Goal: Information Seeking & Learning: Find contact information

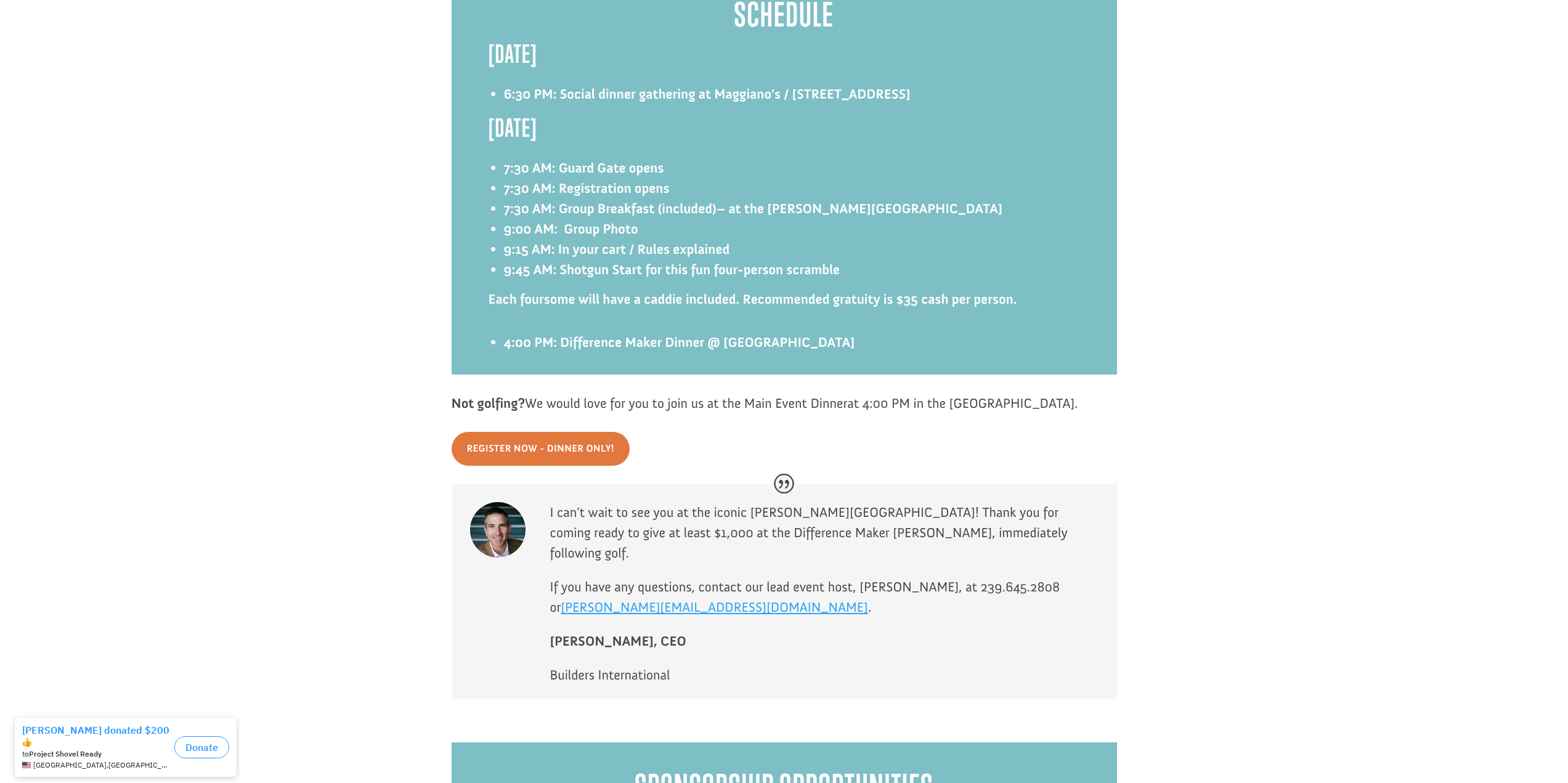
scroll to position [1860, 0]
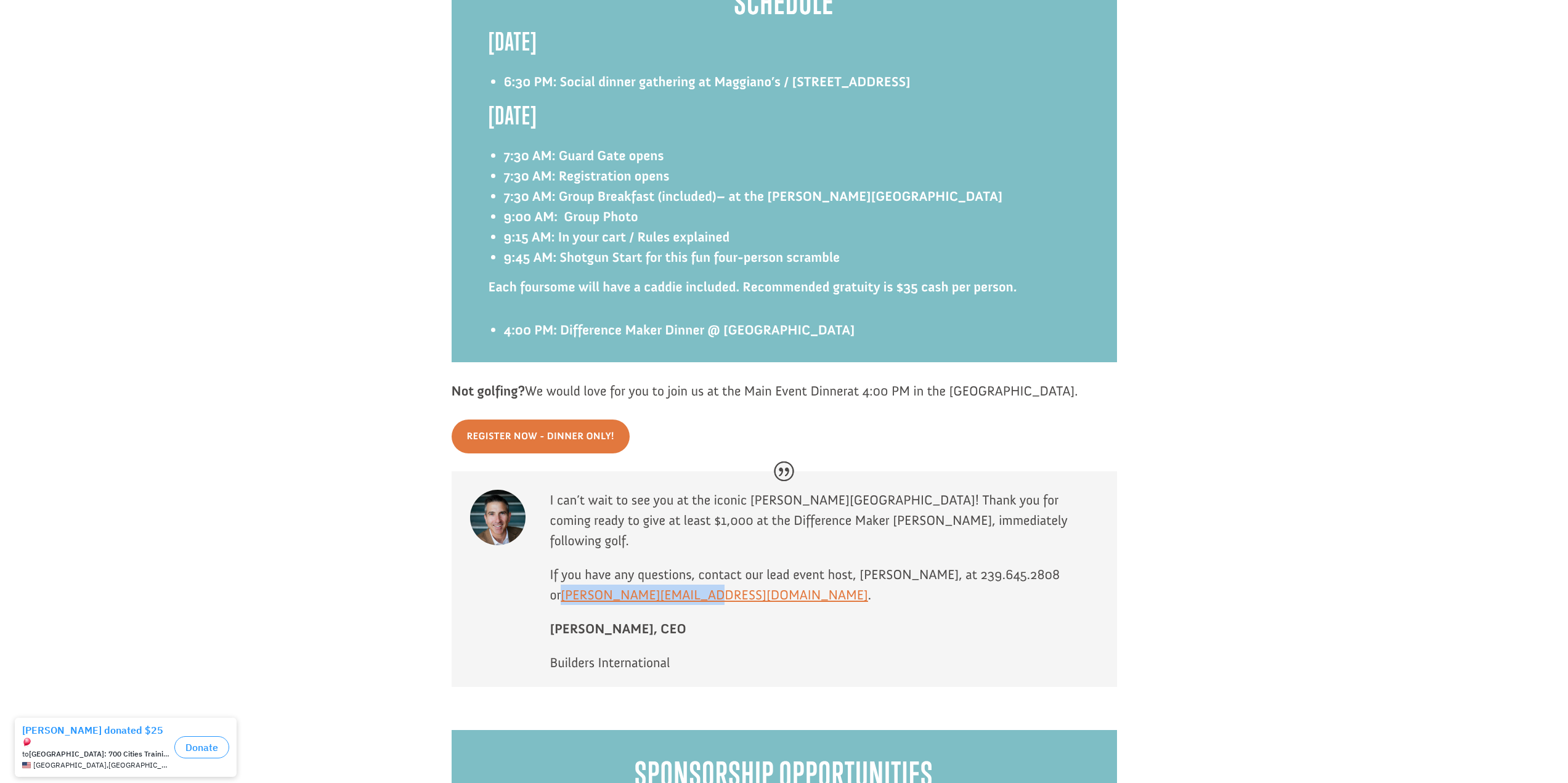
drag, startPoint x: 675, startPoint y: 573, endPoint x: 551, endPoint y: 578, distance: 124.1
click at [551, 578] on span "If you have any questions, contact our lead event host, [PERSON_NAME], at 239.6…" at bounding box center [805, 584] width 510 height 37
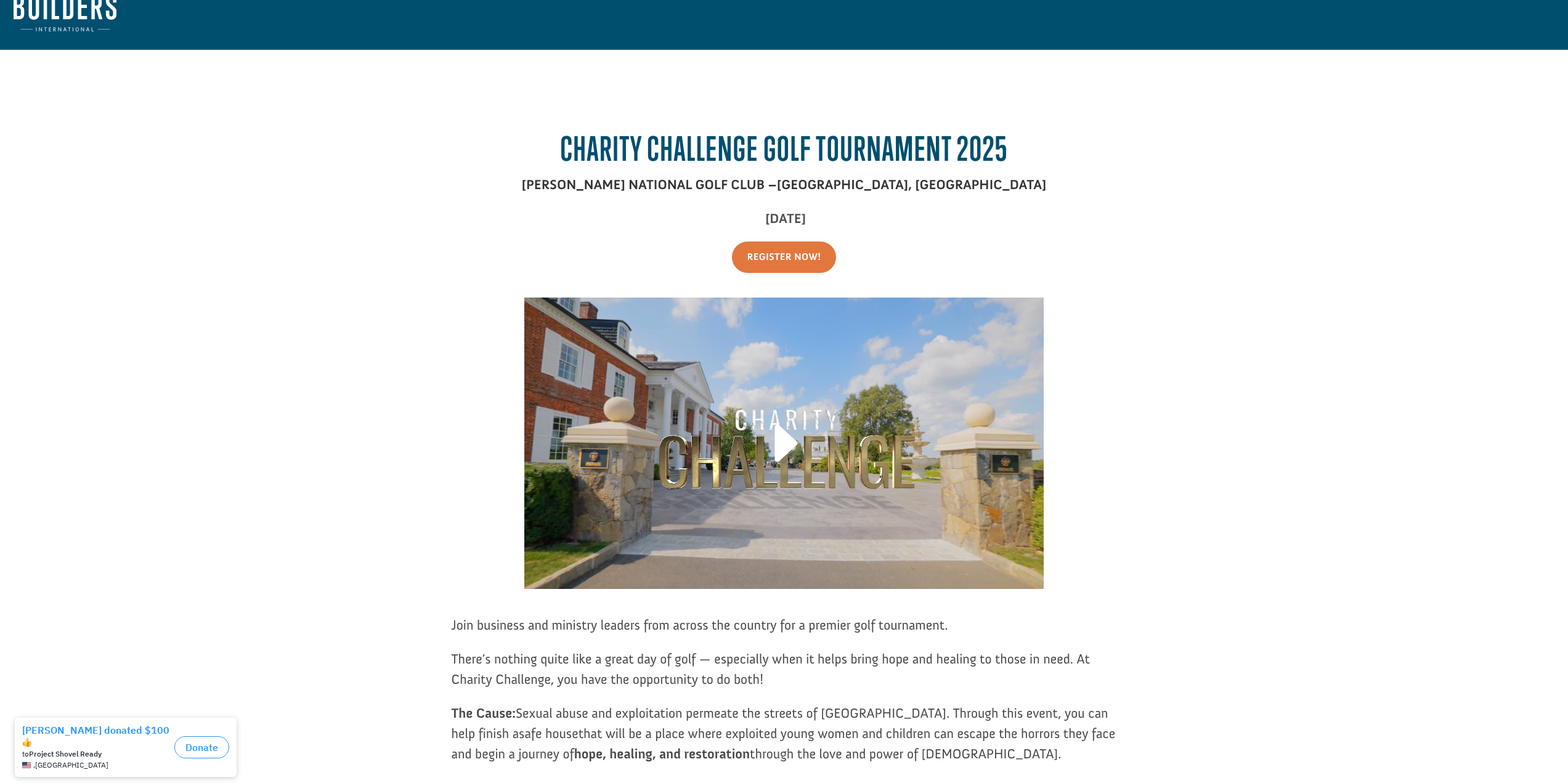
scroll to position [0, 0]
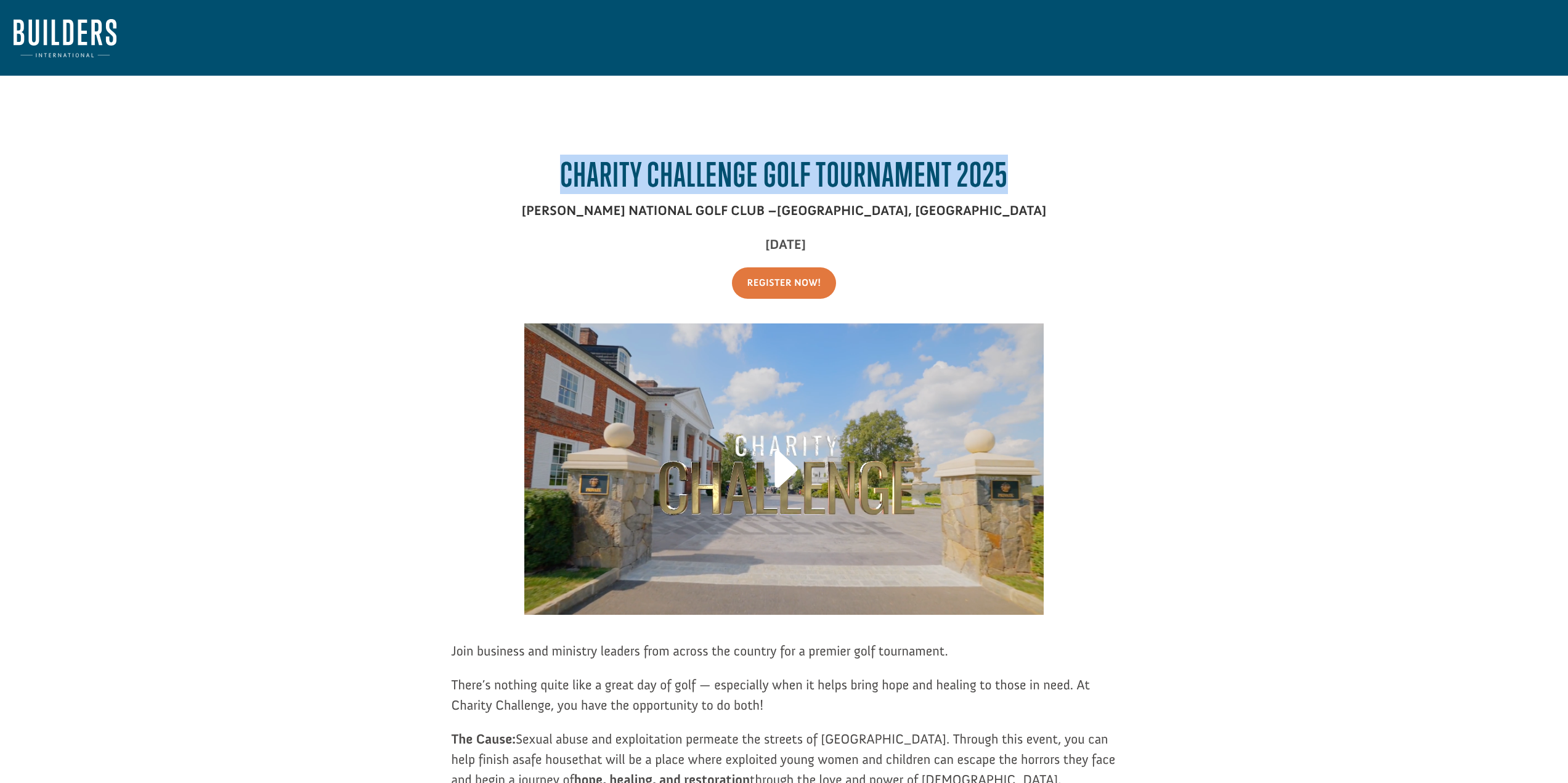
drag, startPoint x: 1021, startPoint y: 171, endPoint x: 565, endPoint y: 191, distance: 456.4
click at [565, 191] on h2 "Charity Challenge Golf Tournament 2025" at bounding box center [784, 178] width 665 height 45
copy h2 "Charity Challenge Golf Tournament 2025"
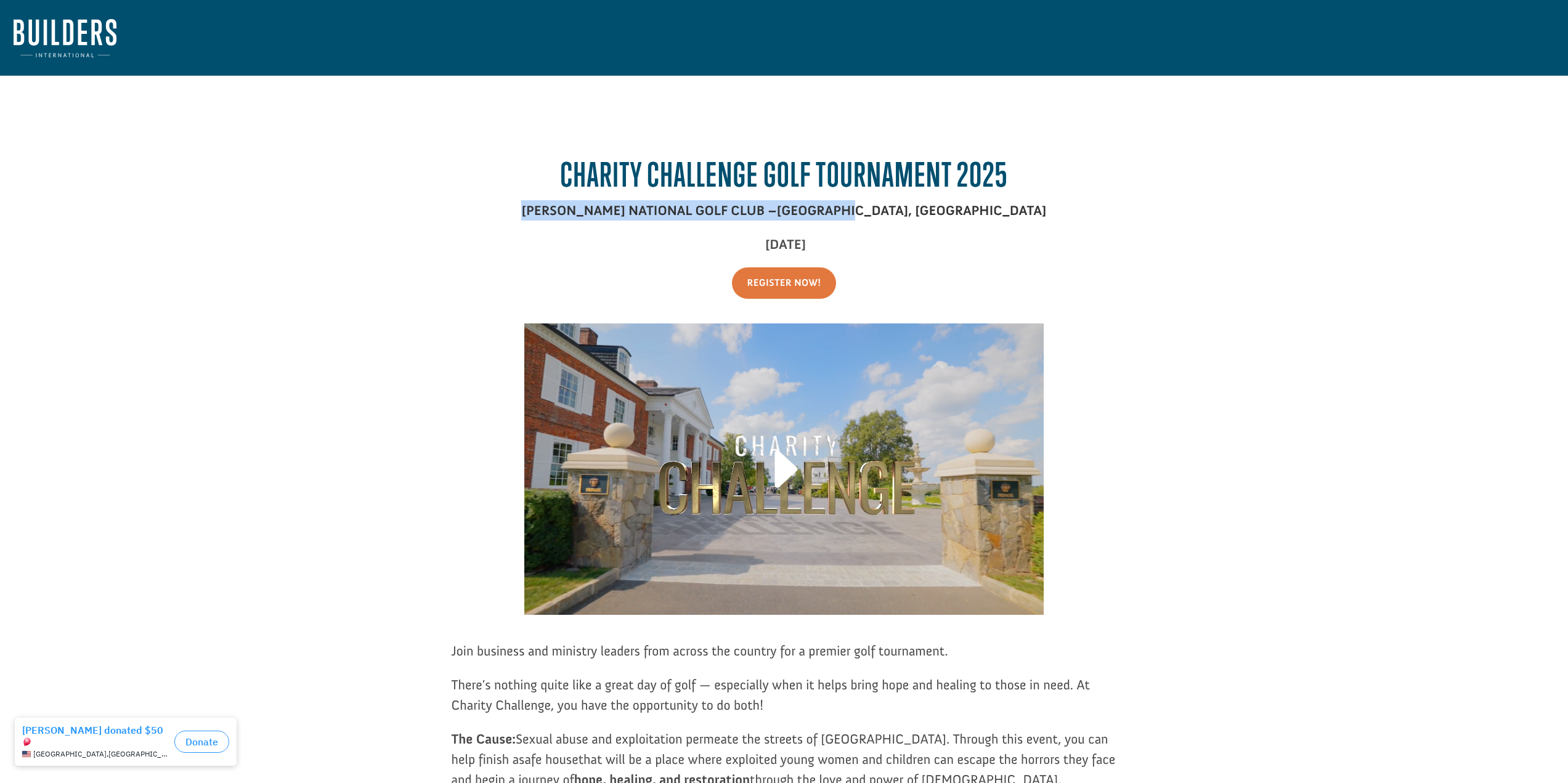
drag, startPoint x: 906, startPoint y: 211, endPoint x: 638, endPoint y: 213, distance: 268.0
click at [638, 213] on p "[PERSON_NAME] NATIONAL GOLF CLUB – [GEOGRAPHIC_DATA], [GEOGRAPHIC_DATA]" at bounding box center [784, 217] width 665 height 34
copy p "[PERSON_NAME] NATIONAL GOLF CLUB – [GEOGRAPHIC_DATA]"
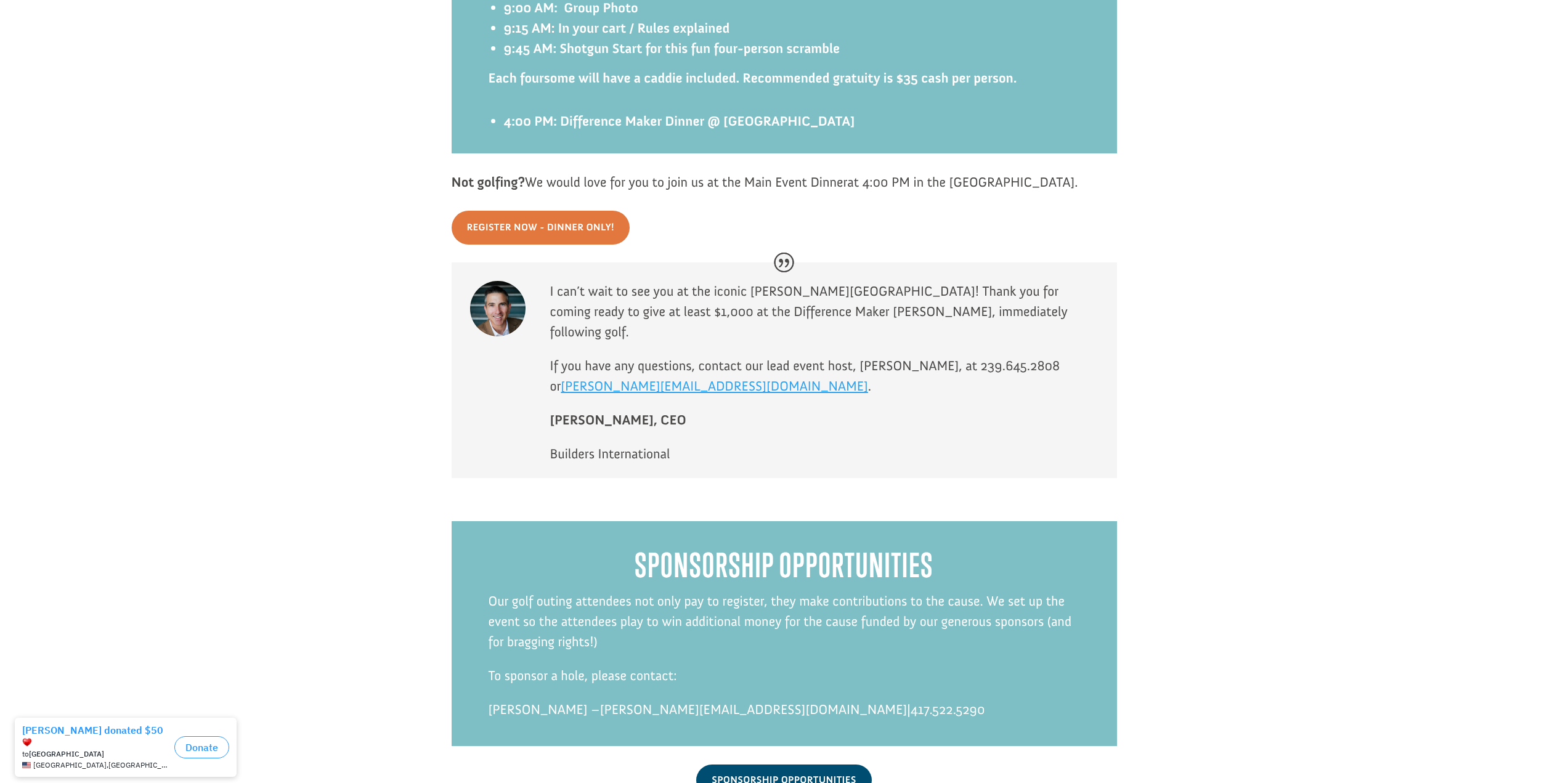
scroll to position [2077, 0]
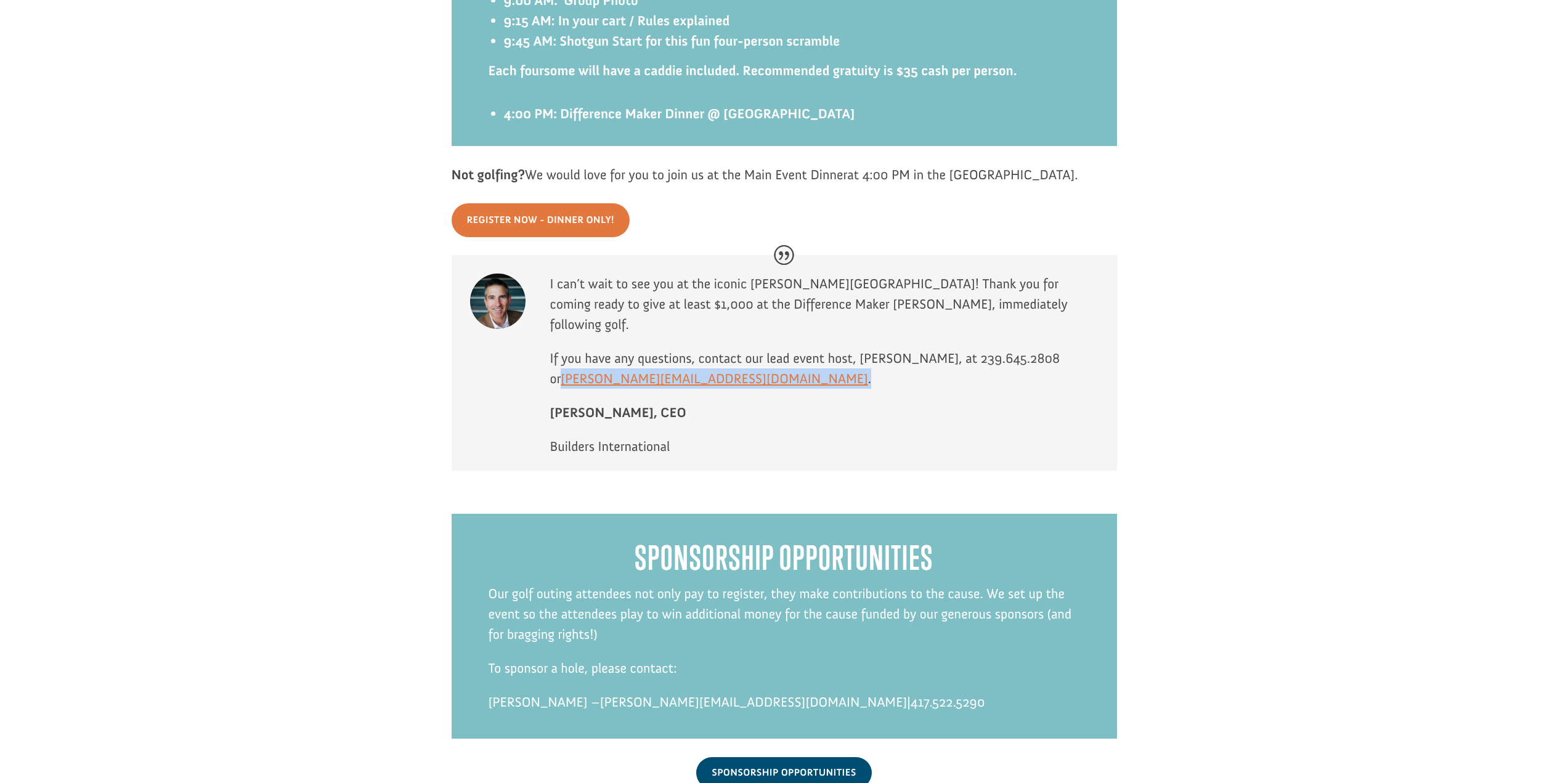
drag, startPoint x: 685, startPoint y: 359, endPoint x: 551, endPoint y: 359, distance: 134.0
click at [551, 359] on p "If you have any questions, contact our lead event host, [PERSON_NAME], at 239.6…" at bounding box center [824, 375] width 548 height 54
drag, startPoint x: 1036, startPoint y: 337, endPoint x: 956, endPoint y: 341, distance: 80.1
click at [956, 350] on span "If you have any questions, contact our lead event host, [PERSON_NAME], at 239.6…" at bounding box center [805, 368] width 510 height 37
copy span "239.645.2808"
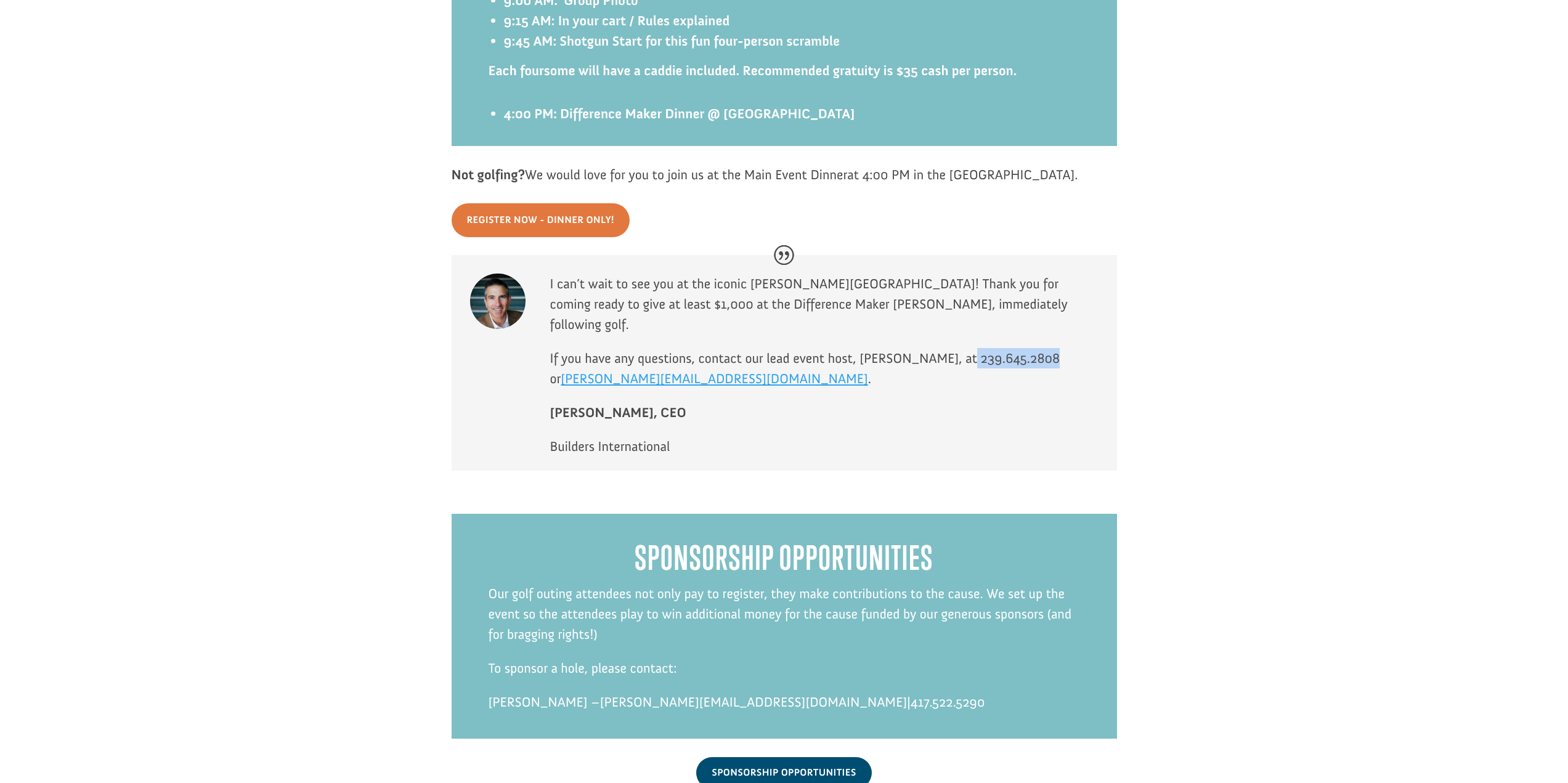
drag, startPoint x: 738, startPoint y: 682, endPoint x: 589, endPoint y: 683, distance: 149.0
click at [589, 692] on p "[PERSON_NAME] – [PERSON_NAME][EMAIL_ADDRESS][DOMAIN_NAME] | 417.522.5290" at bounding box center [784, 708] width 592 height 34
drag, startPoint x: 822, startPoint y: 680, endPoint x: 748, endPoint y: 681, distance: 74.0
click at [748, 692] on p "[PERSON_NAME] – [PERSON_NAME][EMAIL_ADDRESS][DOMAIN_NAME] | 417.522.5290" at bounding box center [784, 708] width 592 height 34
copy span "417.522.5290"
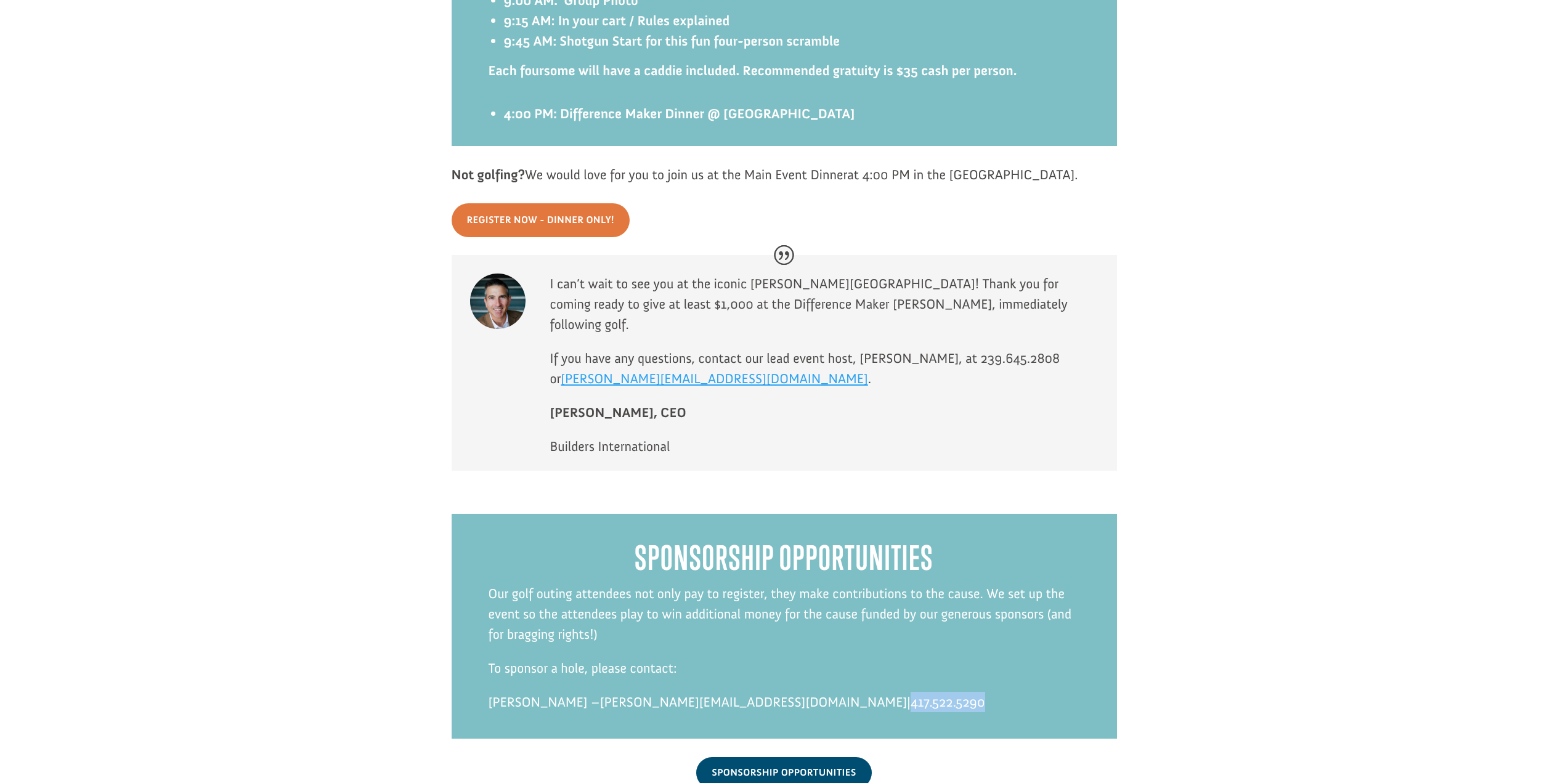
scroll to position [2180, 0]
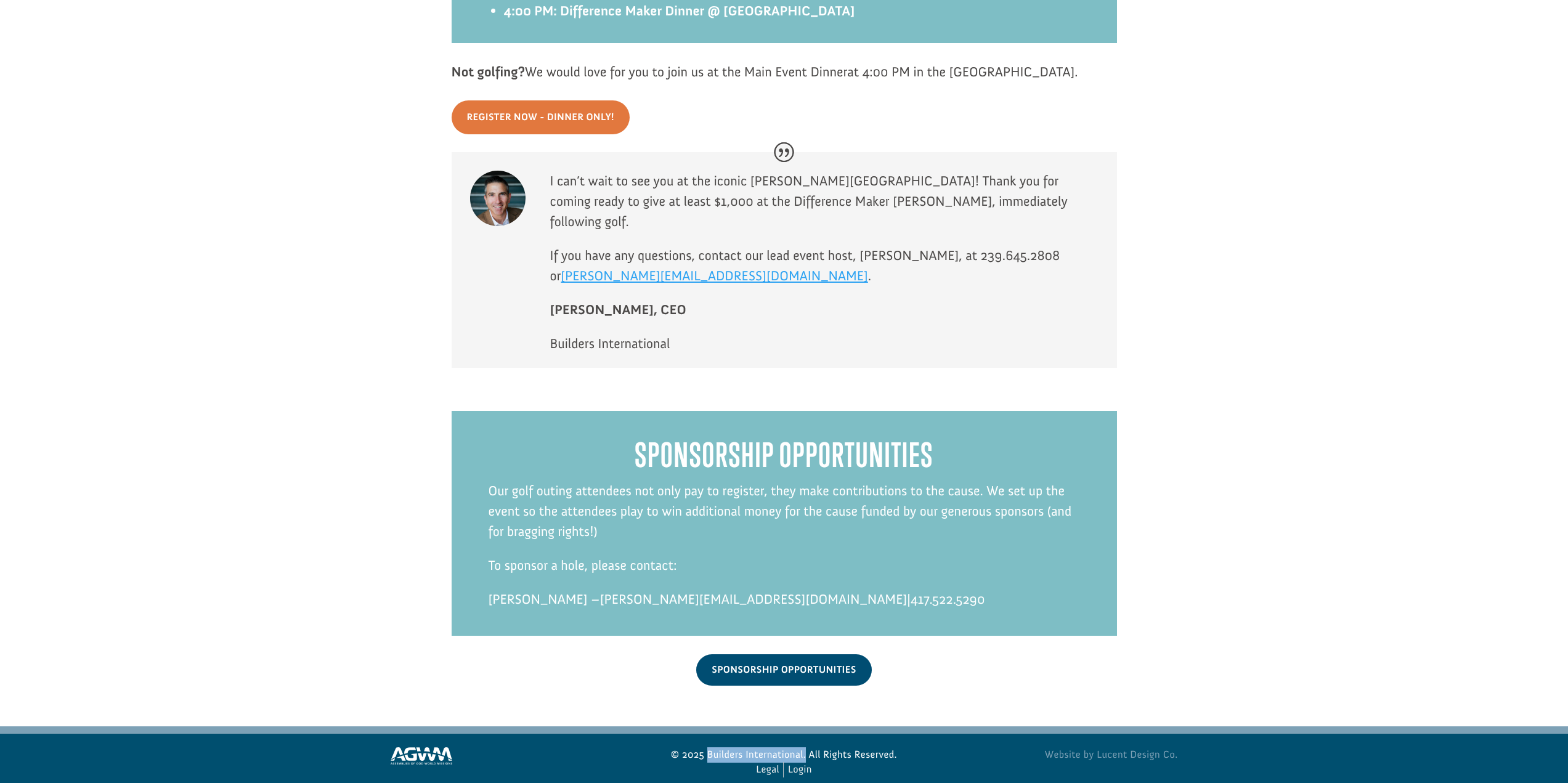
drag, startPoint x: 806, startPoint y: 735, endPoint x: 706, endPoint y: 733, distance: 100.0
click at [706, 747] on p "© 2025 Builders International. All Rights Reserved." at bounding box center [784, 755] width 257 height 15
copy p "Builders International."
click at [424, 747] on img at bounding box center [421, 756] width 61 height 18
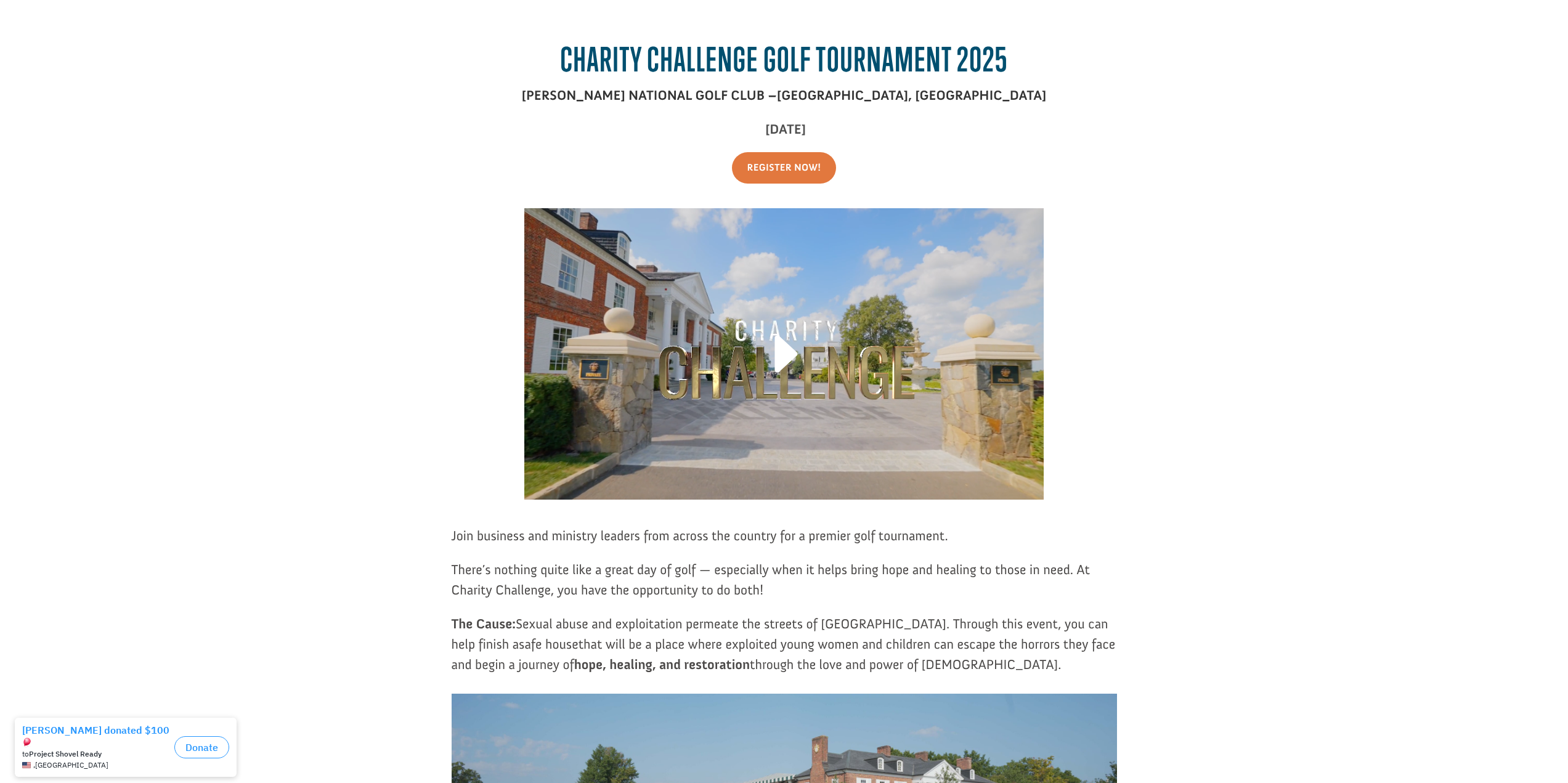
scroll to position [0, 0]
